Goal: Task Accomplishment & Management: Manage account settings

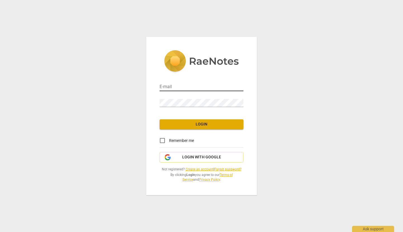
click at [183, 88] on input "email" at bounding box center [201, 87] width 84 height 8
type input "[EMAIL_ADDRESS][PERSON_NAME][DOMAIN_NAME]"
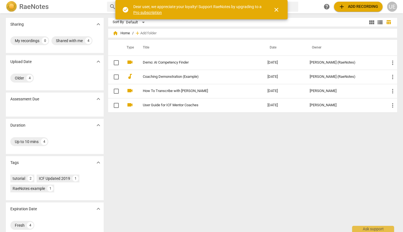
click at [277, 11] on span "close" at bounding box center [276, 9] width 7 height 7
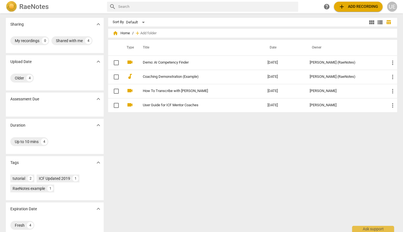
click at [391, 7] on div "UE" at bounding box center [392, 7] width 10 height 10
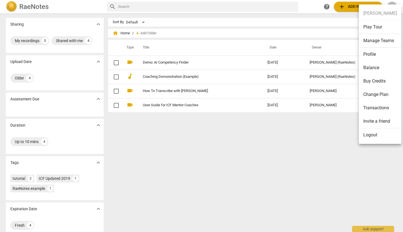
click at [366, 133] on li "Logout" at bounding box center [380, 134] width 42 height 13
